Goal: Task Accomplishment & Management: Use online tool/utility

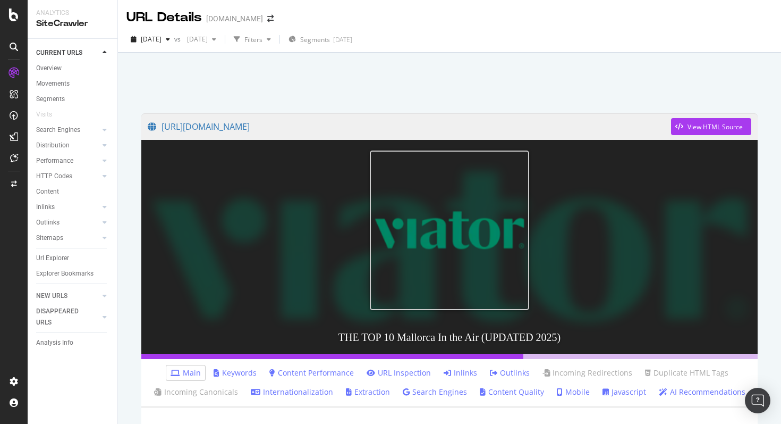
scroll to position [61, 0]
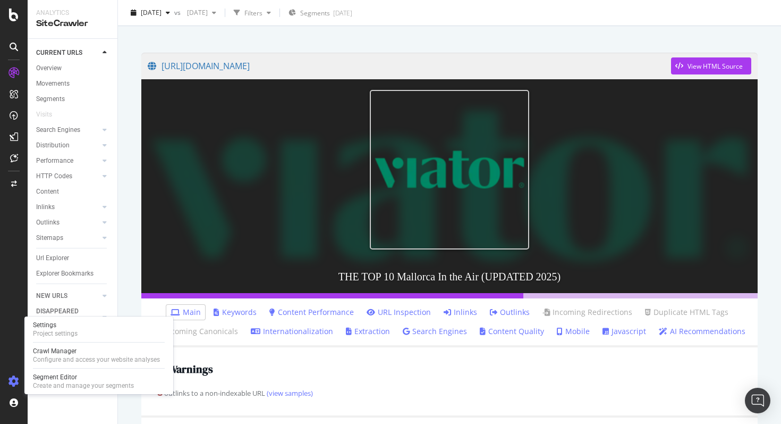
click at [7, 382] on div at bounding box center [14, 381] width 26 height 17
click at [59, 380] on div "Segment Editor" at bounding box center [83, 377] width 101 height 9
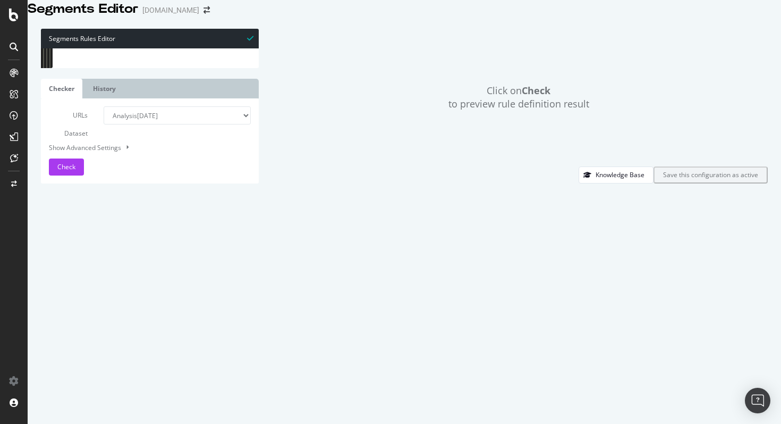
scroll to position [15, 0]
drag, startPoint x: 66, startPoint y: 117, endPoint x: 170, endPoint y: 159, distance: 111.8
click at [170, 159] on div "object category listing_objects product @ Filtered_Listing/Tag/Paginated path r…" at bounding box center [313, 161] width 494 height 234
click at [77, 83] on div "[ segment : servlet ] @ Filtered_Listing/Category/Paginated path rx : .*/d[0-9]…" at bounding box center [313, 165] width 494 height 234
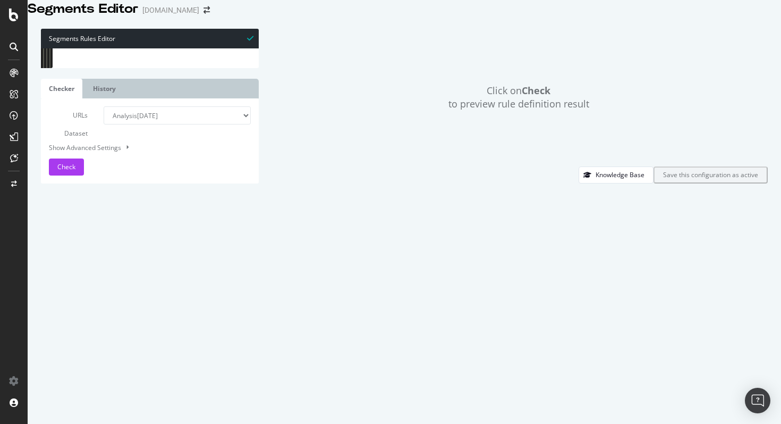
scroll to position [15, 0]
drag, startPoint x: 70, startPoint y: 80, endPoint x: 248, endPoint y: 258, distance: 251.8
click at [248, 48] on div "@Filtered_Listing/Category/Paginated 20 21 22 23 24 25 26 27 28 29 30 31 32 33 …" at bounding box center [150, 48] width 218 height 0
drag, startPoint x: 165, startPoint y: 241, endPoint x: 70, endPoint y: 200, distance: 103.6
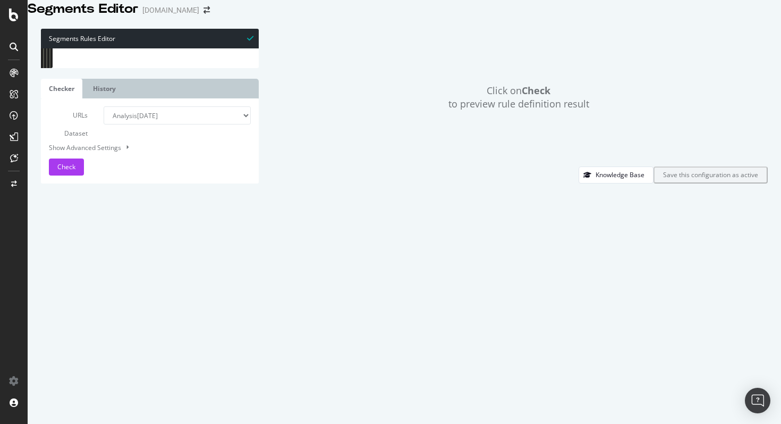
click at [70, 200] on div "@ POI/POI_Tickets path rx : .*/d[0-9]+-a[0-9]+$ @ Blog path rx : .*/blog/.* @ B…" at bounding box center [313, 164] width 494 height 234
type textarea "@TTD/Paginated path rx:.*/d[0-9]+-ttd/[0-9]+"
